Goal: Information Seeking & Learning: Learn about a topic

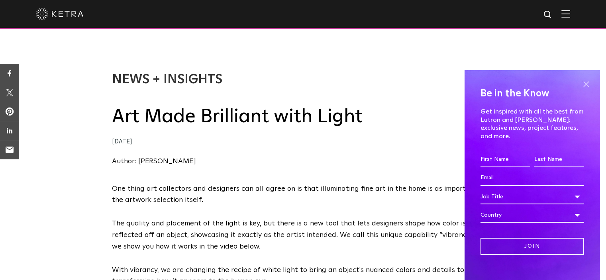
click at [583, 84] on span at bounding box center [586, 84] width 12 height 12
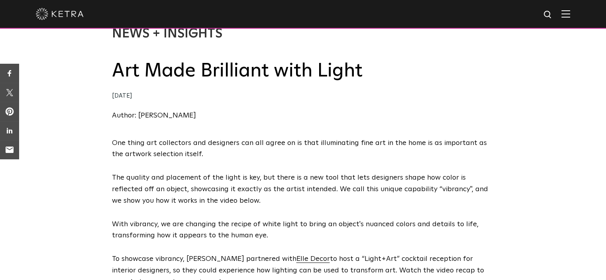
scroll to position [31, 0]
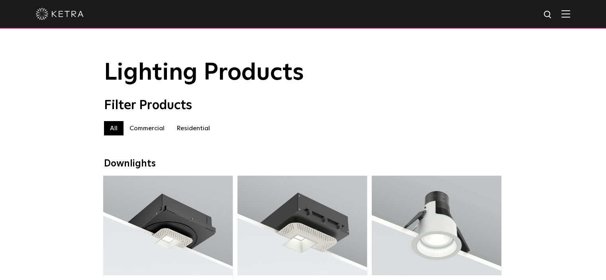
click at [185, 133] on label "Residential" at bounding box center [193, 128] width 45 height 14
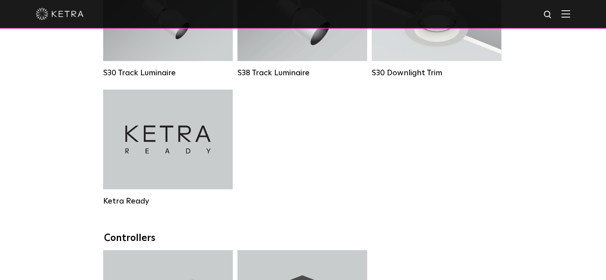
scroll to position [698, 0]
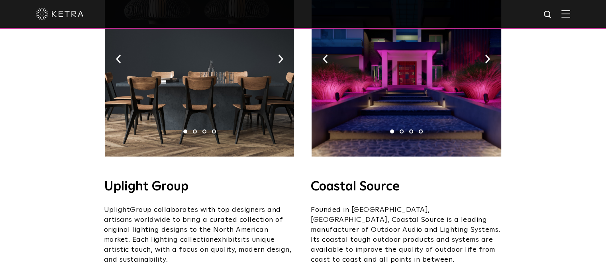
scroll to position [216, 0]
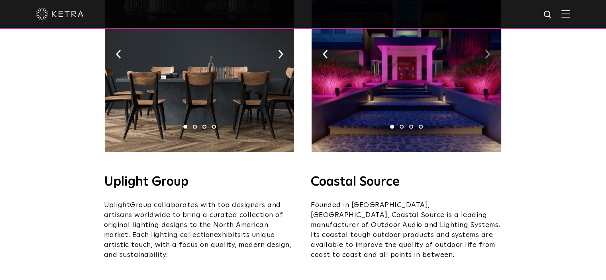
click at [489, 50] on img at bounding box center [487, 54] width 5 height 9
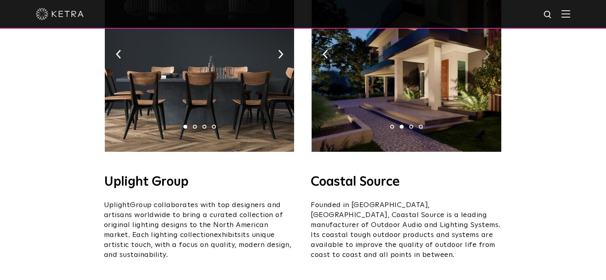
click at [489, 50] on img at bounding box center [487, 54] width 5 height 9
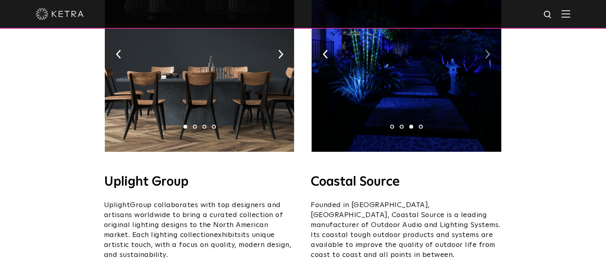
click at [489, 50] on img at bounding box center [487, 54] width 5 height 9
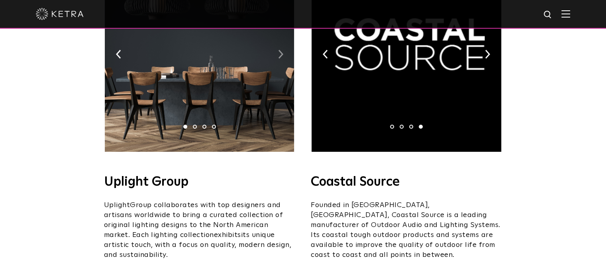
click at [282, 50] on img at bounding box center [280, 54] width 5 height 9
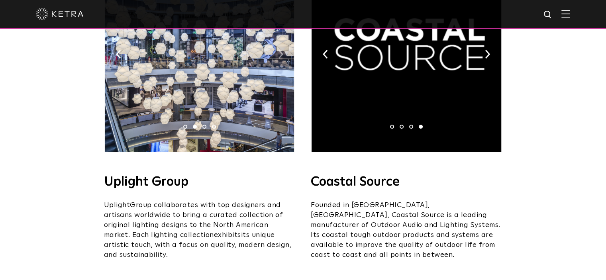
click at [282, 50] on img at bounding box center [280, 54] width 5 height 9
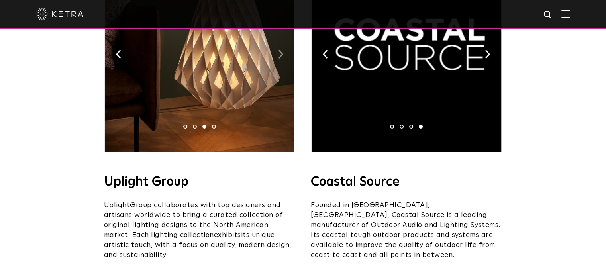
click at [282, 50] on img at bounding box center [280, 54] width 5 height 9
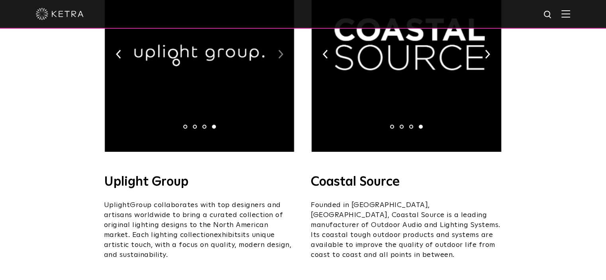
click at [282, 50] on img at bounding box center [280, 54] width 5 height 9
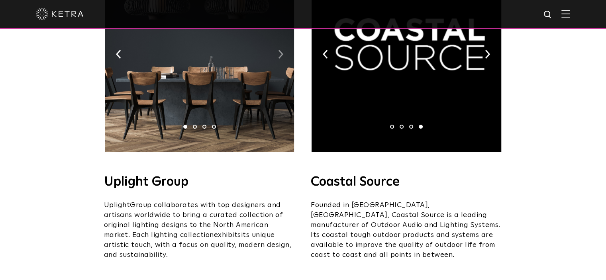
click at [282, 50] on img at bounding box center [280, 54] width 5 height 9
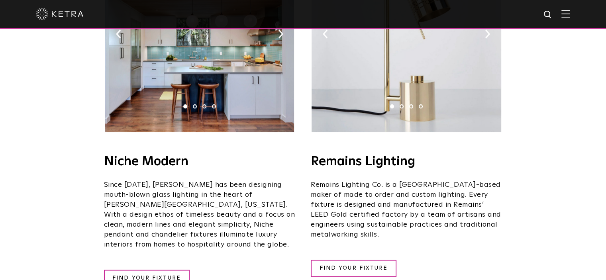
scroll to position [1016, 0]
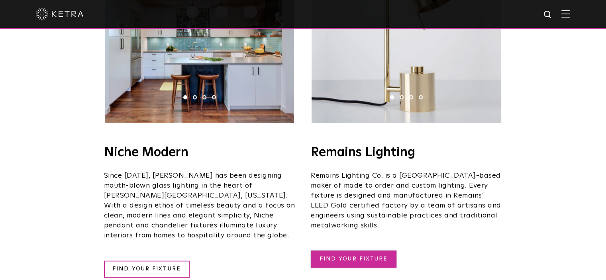
click at [339, 251] on link "FIND YOUR FIXTURE" at bounding box center [354, 259] width 86 height 17
